Goal: Task Accomplishment & Management: Use online tool/utility

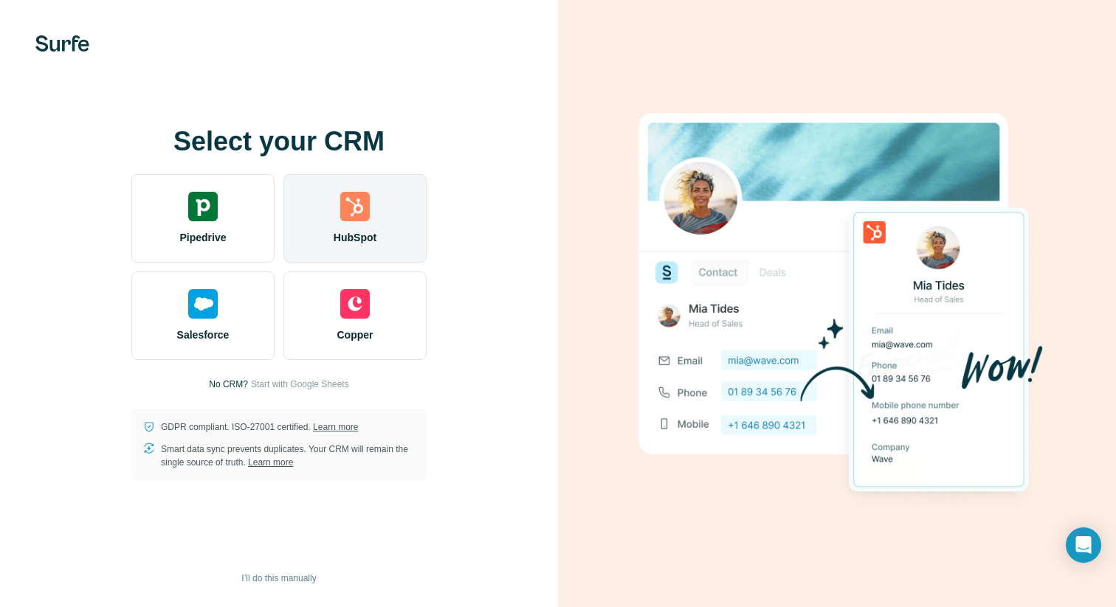
click at [360, 243] on span "HubSpot" at bounding box center [354, 237] width 43 height 15
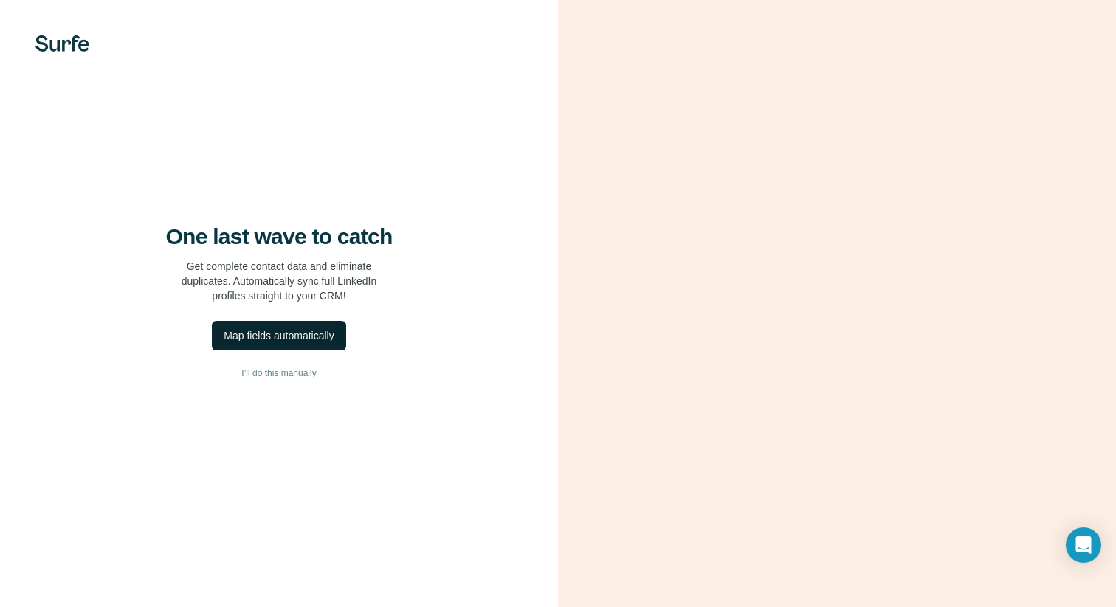
click at [317, 334] on div "Map fields automatically" at bounding box center [279, 335] width 110 height 15
click at [328, 329] on div "Map fields automatically" at bounding box center [279, 335] width 110 height 15
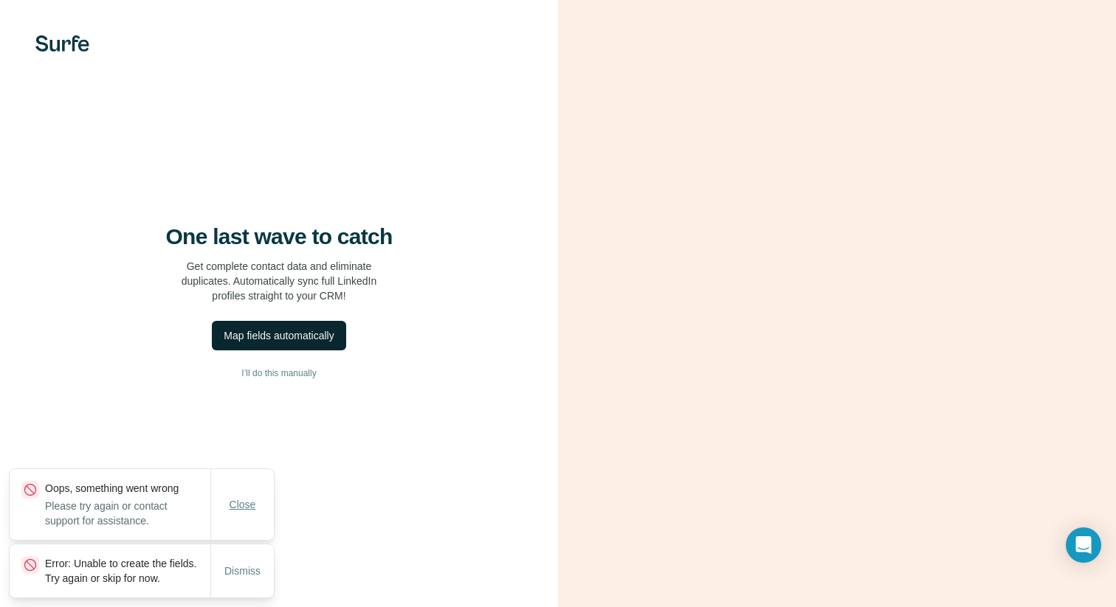
click at [247, 491] on button "Close" at bounding box center [242, 504] width 47 height 27
drag, startPoint x: 238, startPoint y: 563, endPoint x: 272, endPoint y: 508, distance: 64.9
click at [238, 564] on span "Dismiss" at bounding box center [242, 571] width 36 height 15
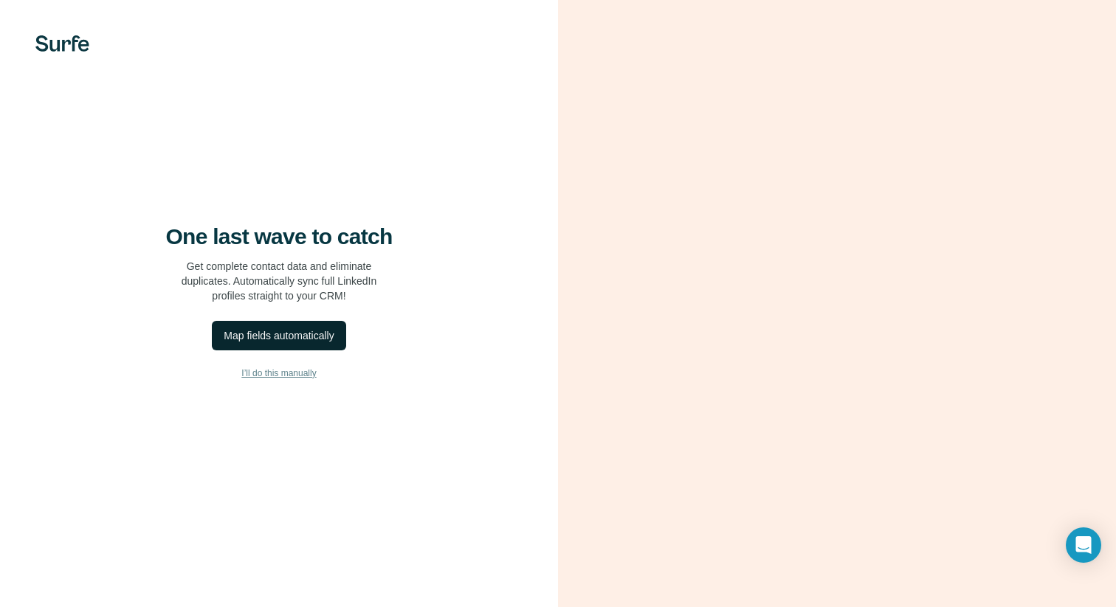
click at [294, 377] on span "I’ll do this manually" at bounding box center [278, 373] width 75 height 13
